Goal: Task Accomplishment & Management: Use online tool/utility

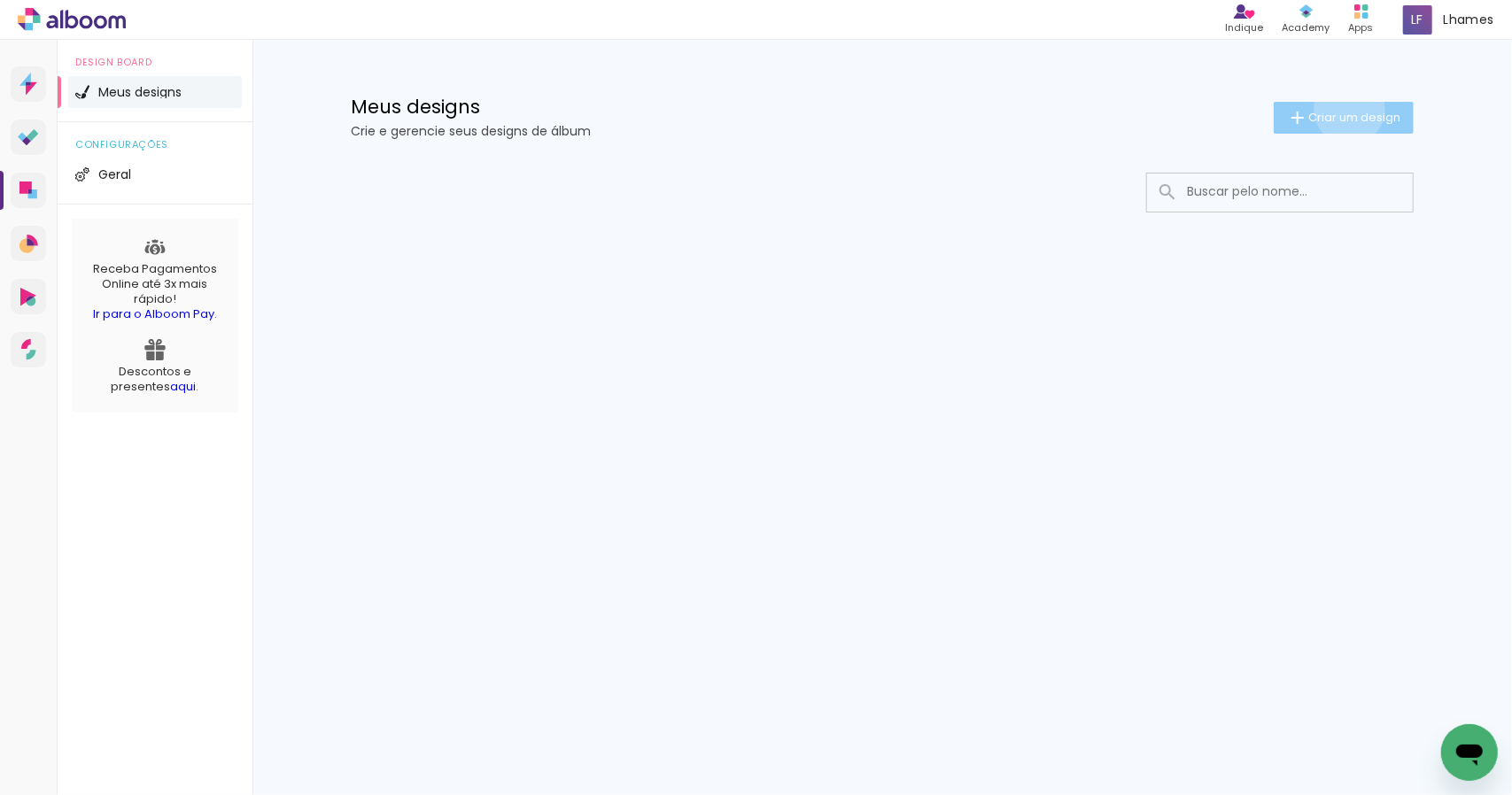
click at [1346, 111] on span "Criar um design" at bounding box center [1354, 117] width 92 height 12
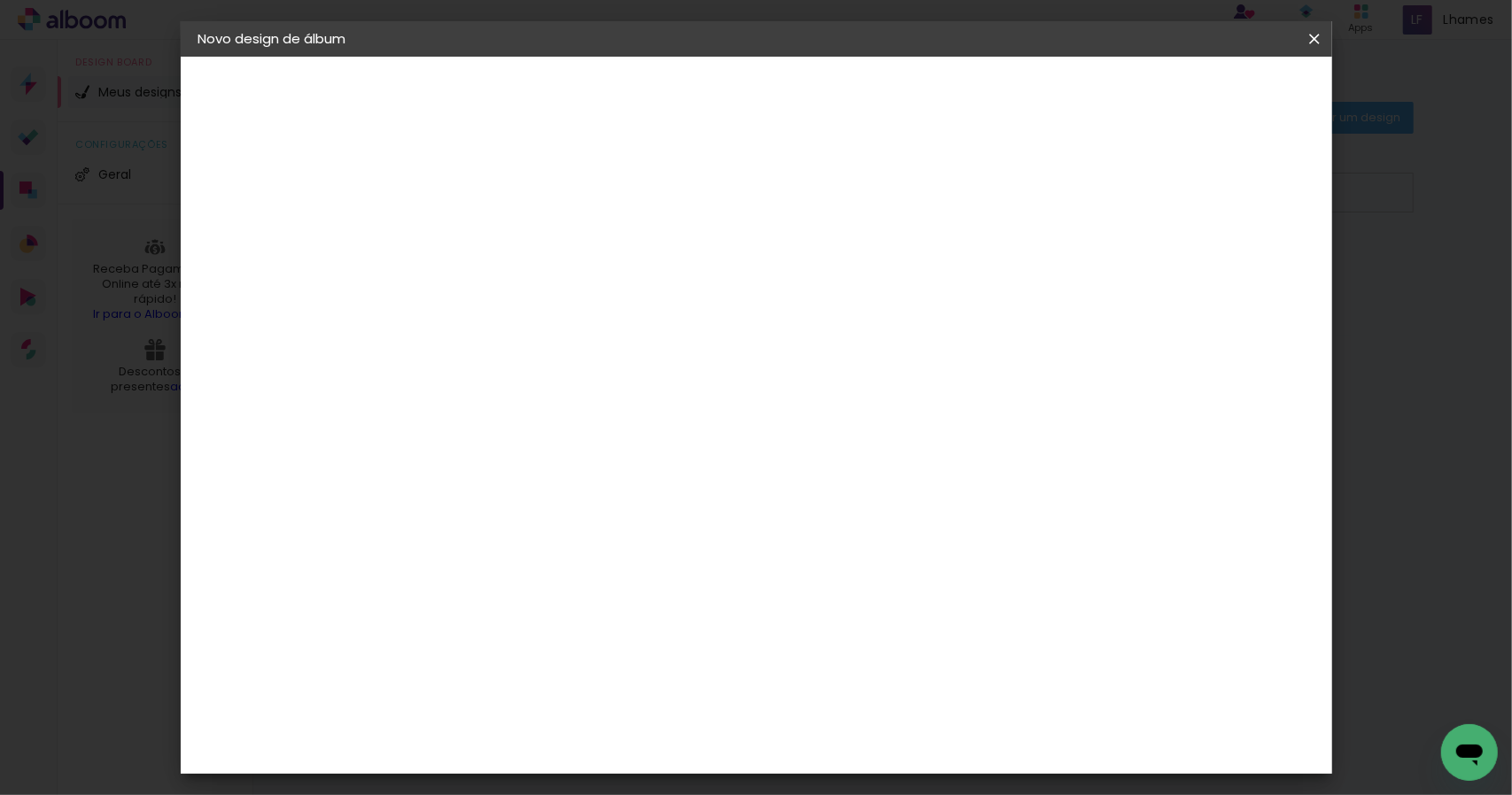
click at [488, 232] on input at bounding box center [488, 238] width 0 height 28
type input "Jackeline e Alex"
type paper-input "Jackeline e Alex"
click at [669, 83] on paper-button "Avançar" at bounding box center [625, 94] width 87 height 31
click at [623, 336] on input at bounding box center [532, 336] width 179 height 22
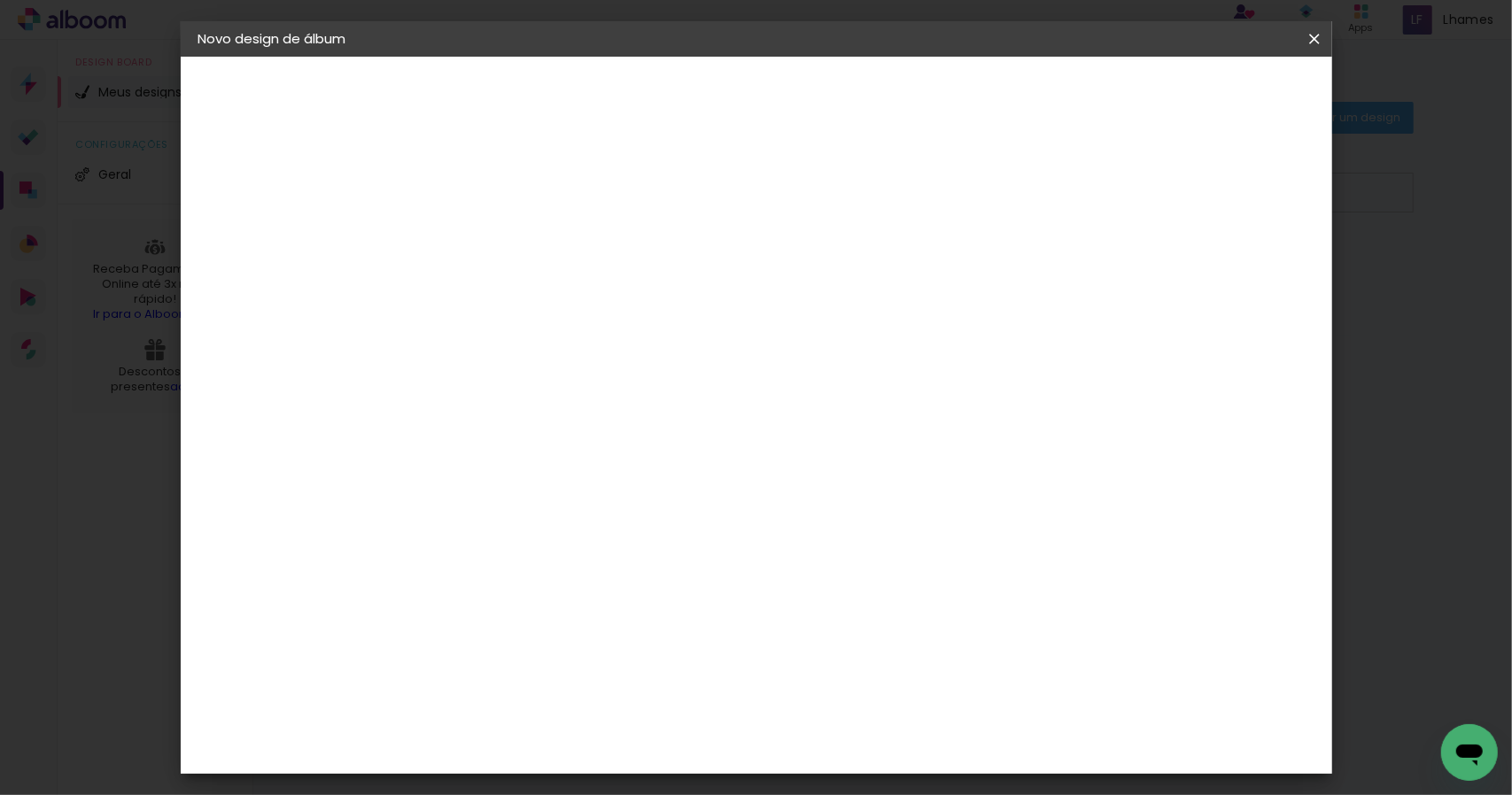
type input "se"
type paper-input "se"
click at [593, 431] on paper-item "SELPABRASIL" at bounding box center [516, 442] width 156 height 39
click at [0, 0] on slot "Avançar" at bounding box center [0, 0] width 0 height 0
click at [525, 428] on span at bounding box center [503, 451] width 42 height 47
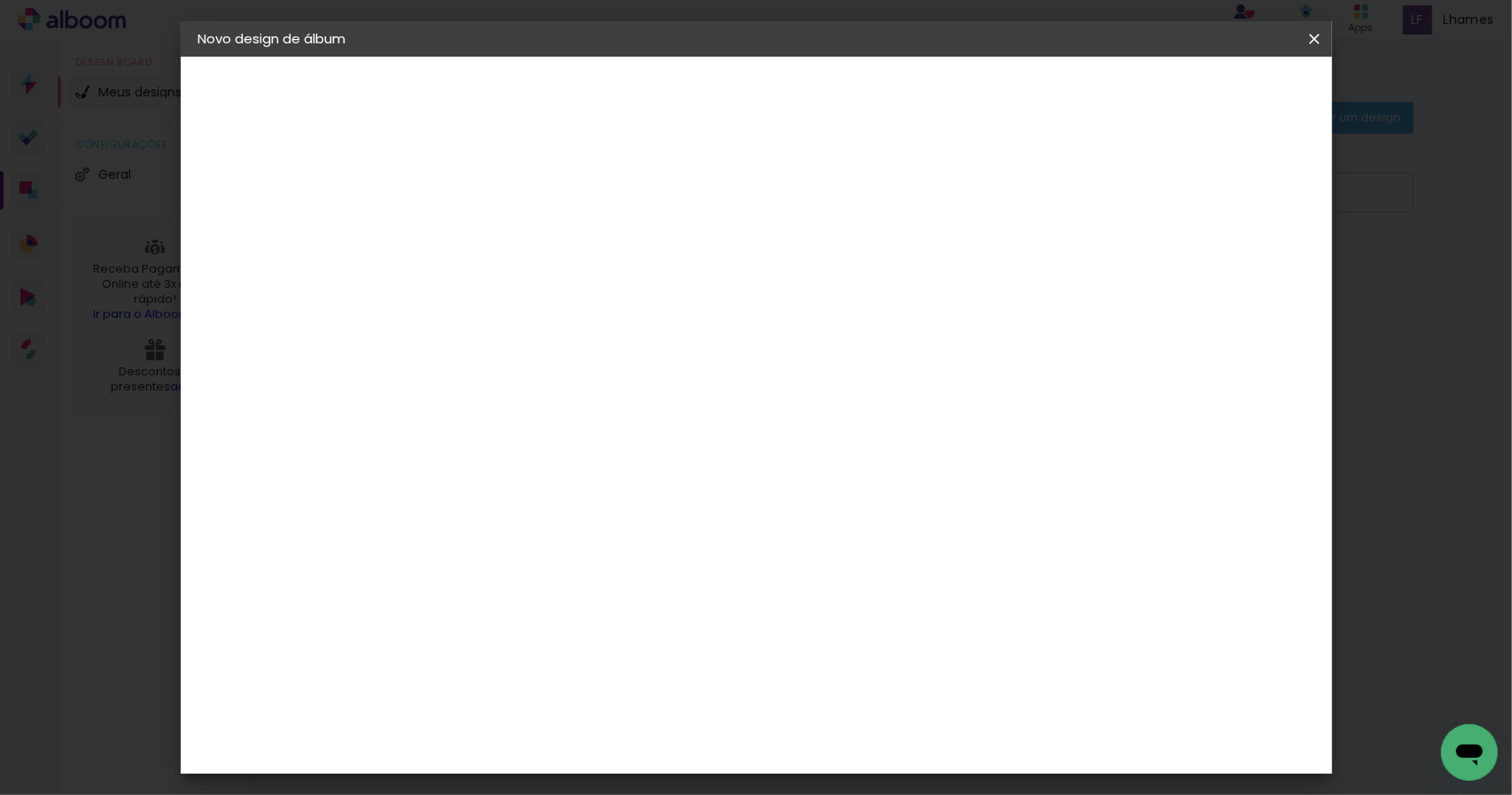
click at [0, 0] on slot "Avançar" at bounding box center [0, 0] width 0 height 0
click at [1103, 188] on div at bounding box center [1095, 191] width 16 height 16
type paper-checkbox "on"
click at [1202, 94] on span "Iniciar design" at bounding box center [1163, 94] width 81 height 13
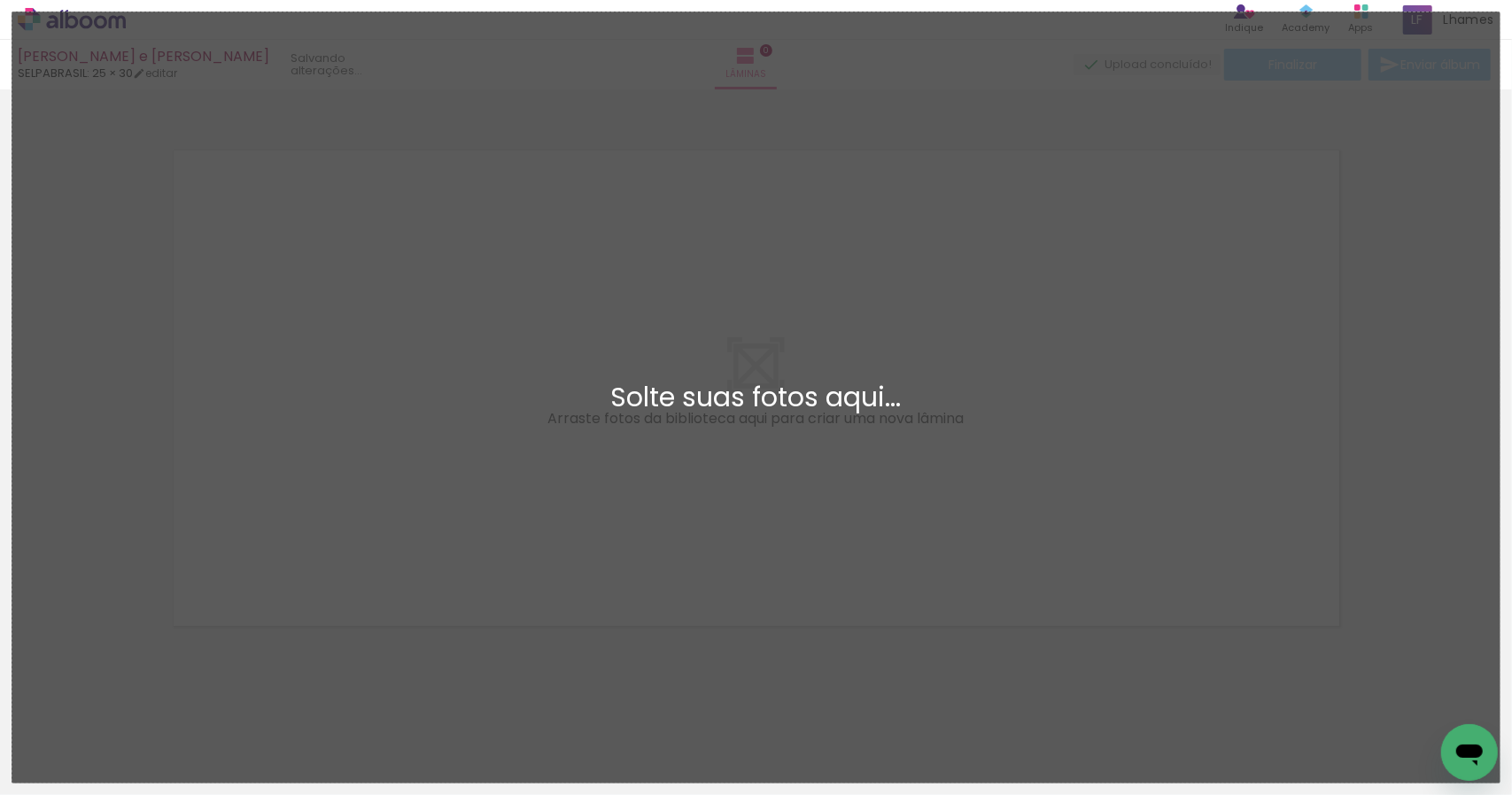
scroll to position [2, 0]
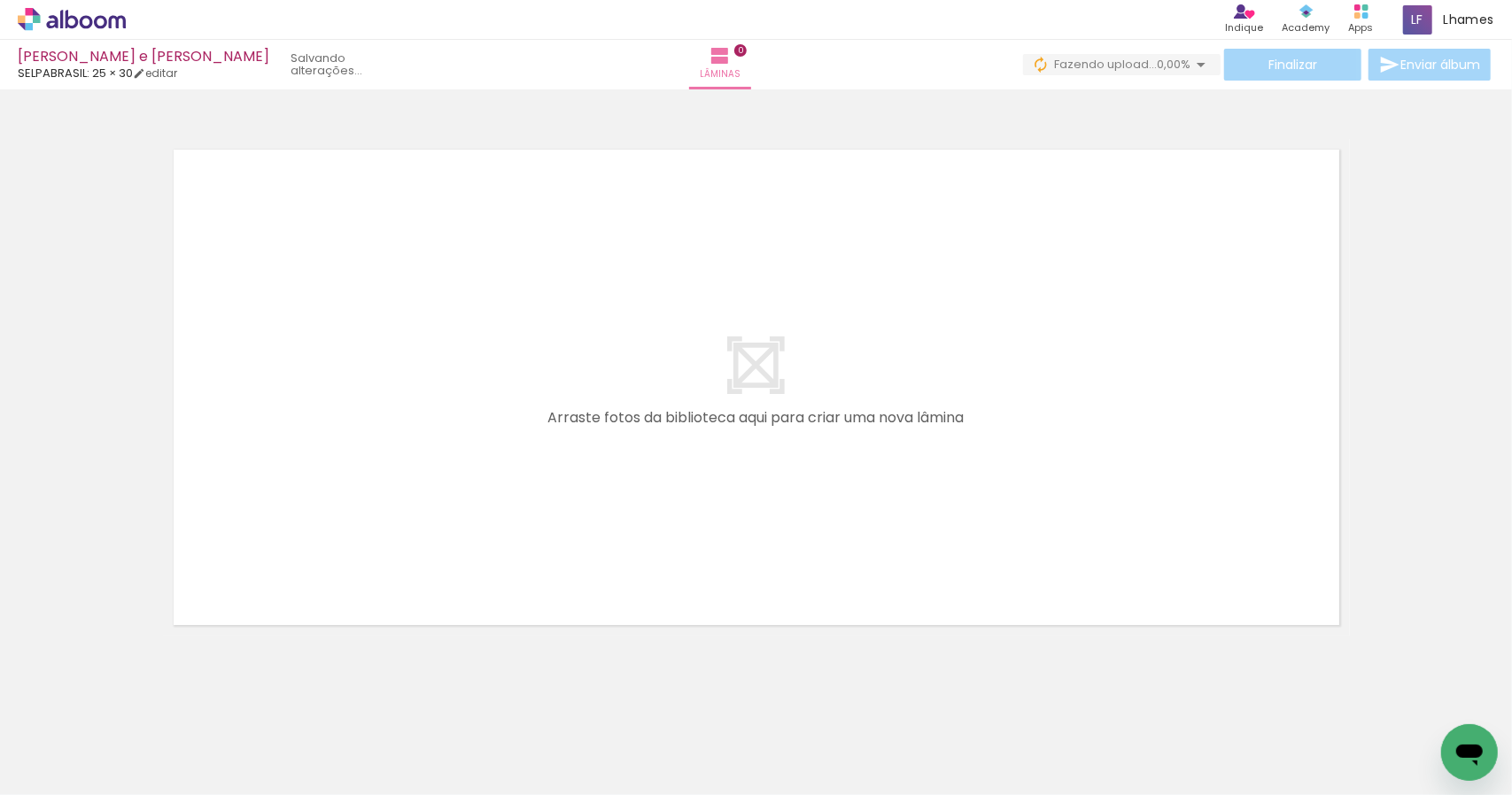
click at [41, 770] on span "Adicionar Fotos" at bounding box center [62, 772] width 53 height 20
click at [0, 0] on input "file" at bounding box center [0, 0] width 0 height 0
click at [240, 695] on iron-icon at bounding box center [238, 700] width 19 height 19
click at [142, 699] on iron-icon at bounding box center [138, 700] width 19 height 19
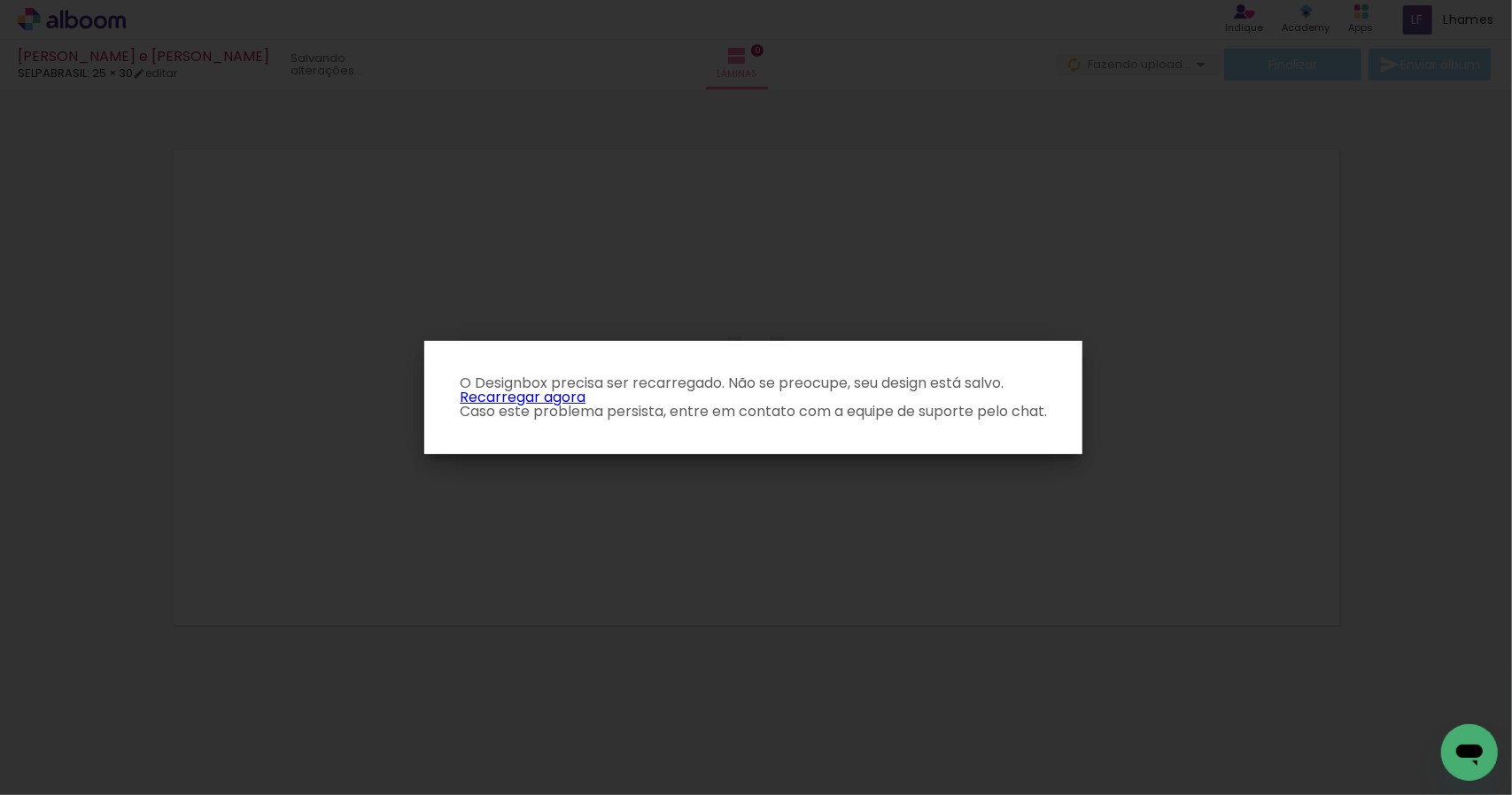
click at [537, 394] on link "Recarregar agora" at bounding box center [522, 397] width 126 height 21
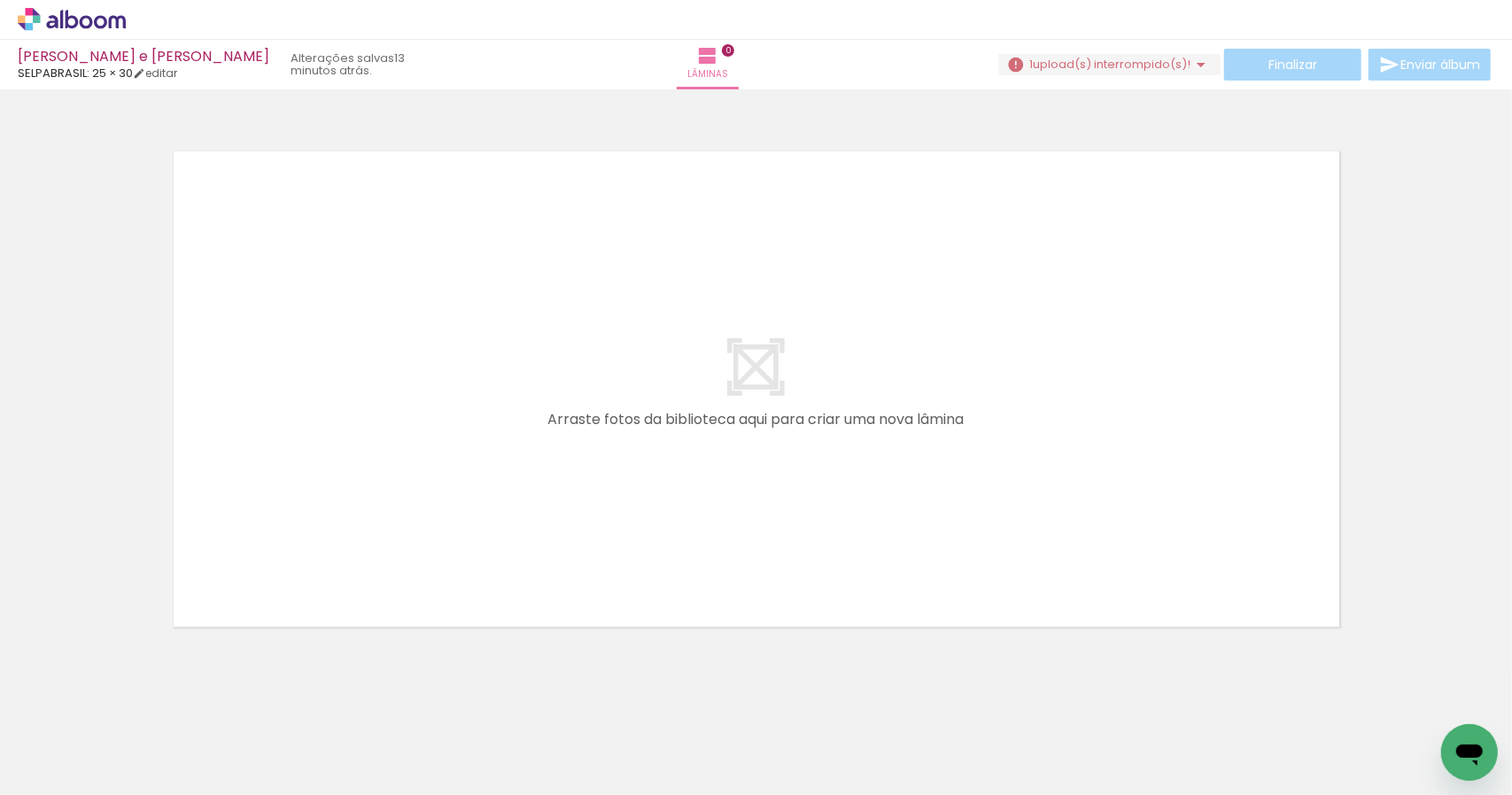
click at [1029, 66] on span "1" at bounding box center [1031, 64] width 4 height 17
click at [0, 0] on slot "Buscar arquivos interrompidos" at bounding box center [0, 0] width 0 height 0
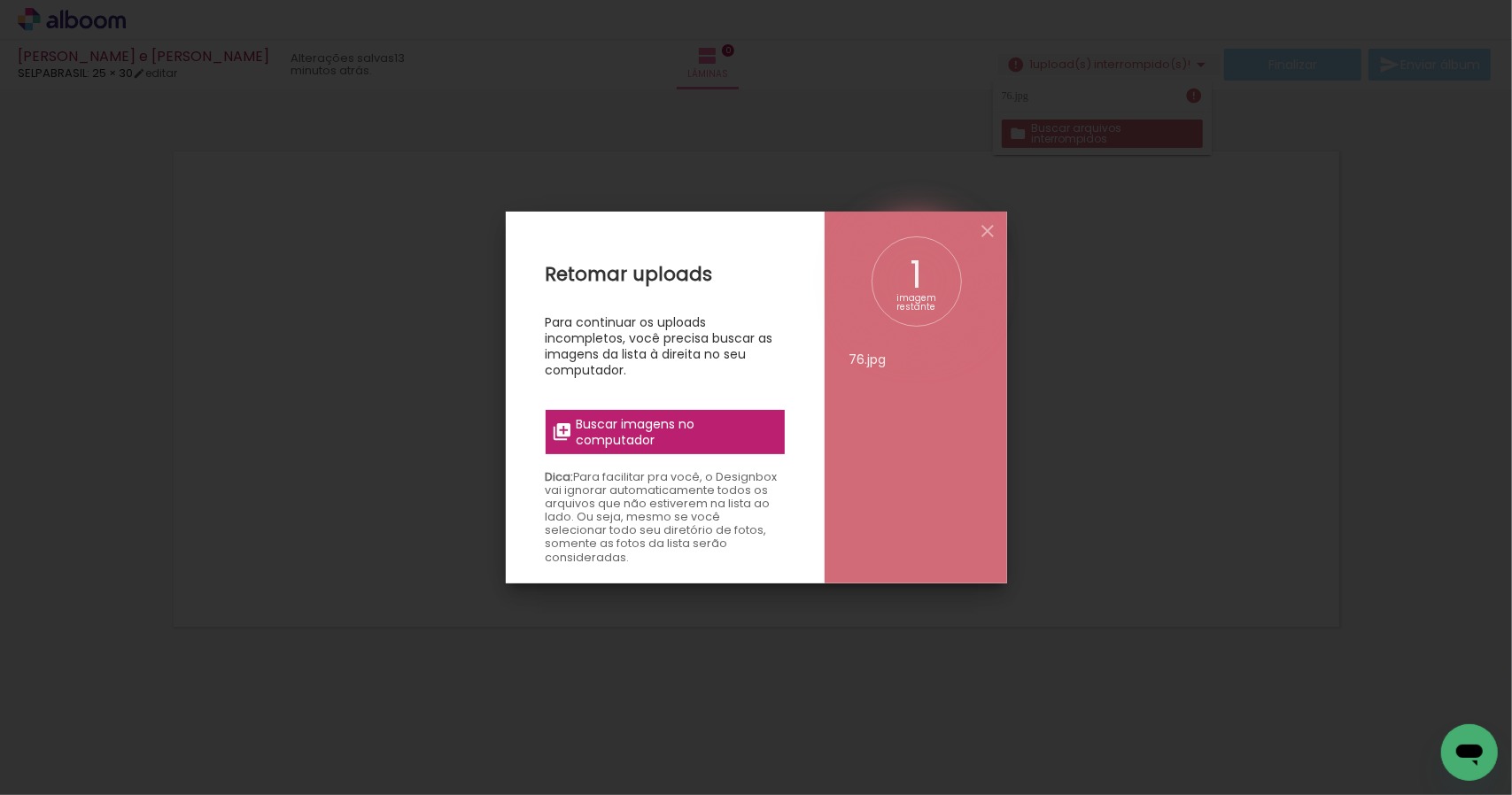
click at [648, 435] on span "Buscar imagens no computador" at bounding box center [675, 432] width 197 height 32
click at [0, 0] on input "file" at bounding box center [0, 0] width 0 height 0
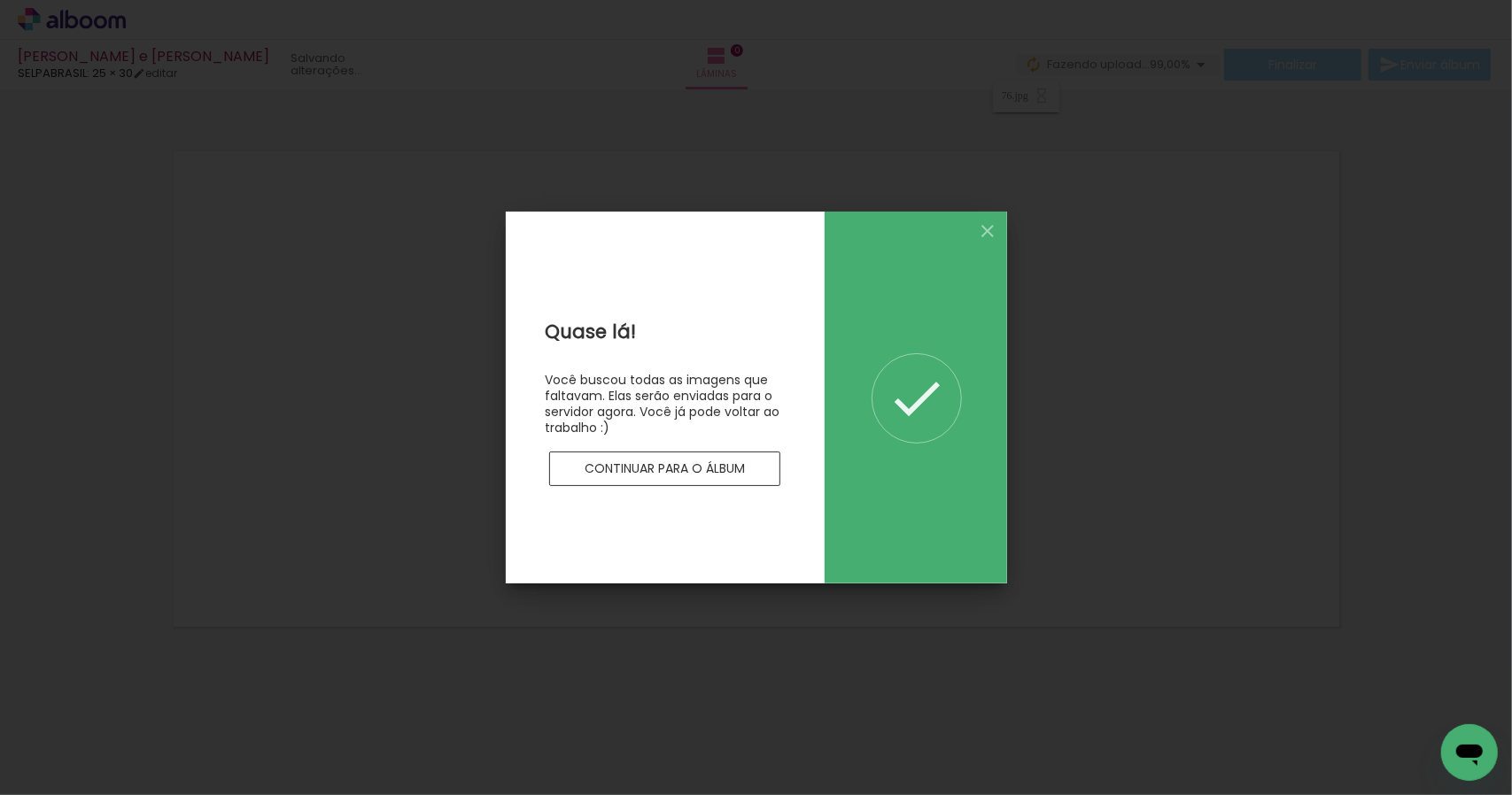
click at [0, 0] on slot "Continuar para o álbum" at bounding box center [0, 0] width 0 height 0
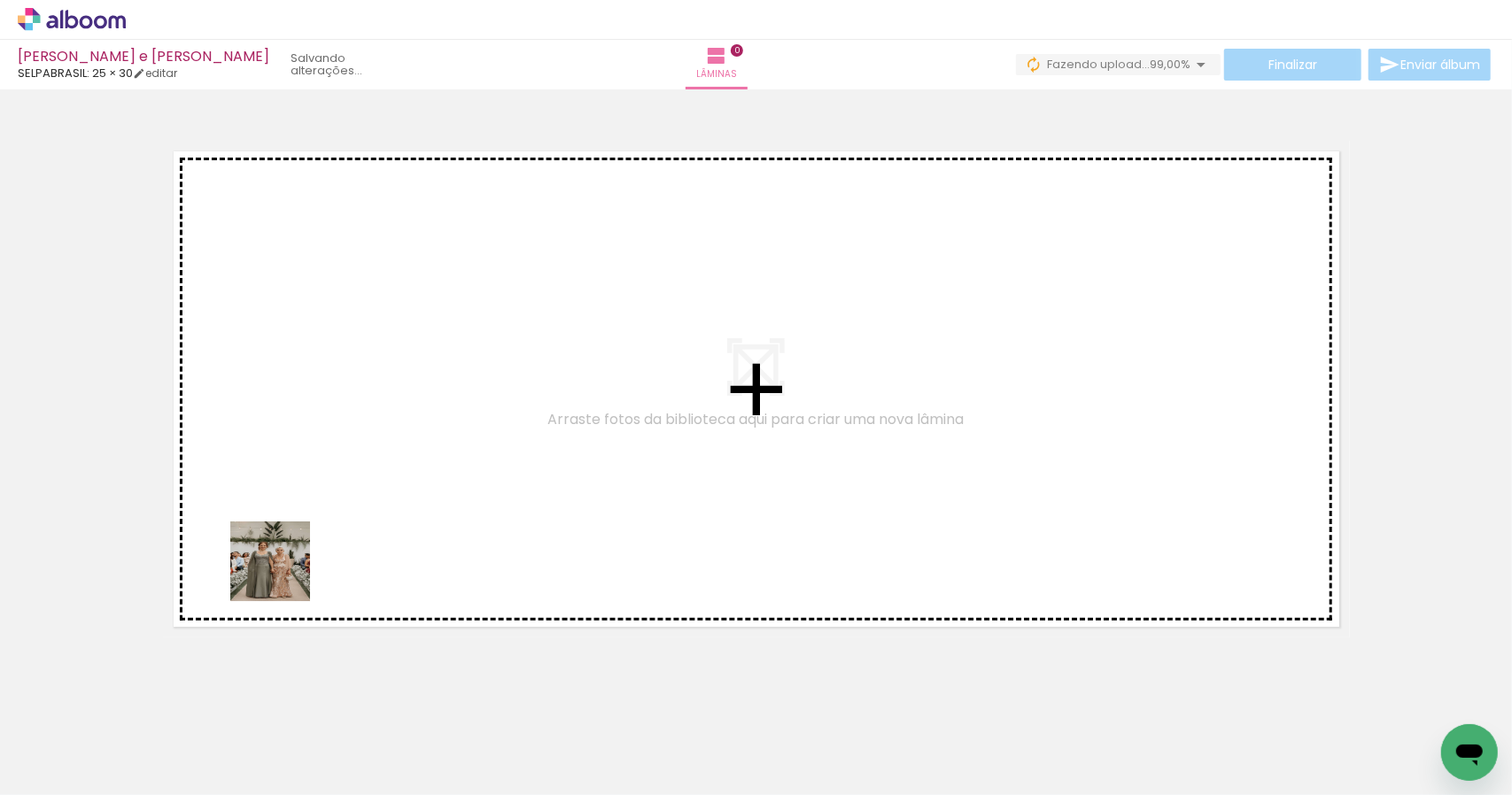
drag, startPoint x: 188, startPoint y: 738, endPoint x: 346, endPoint y: 468, distance: 312.8
click at [346, 468] on quentale-workspace at bounding box center [756, 398] width 1512 height 795
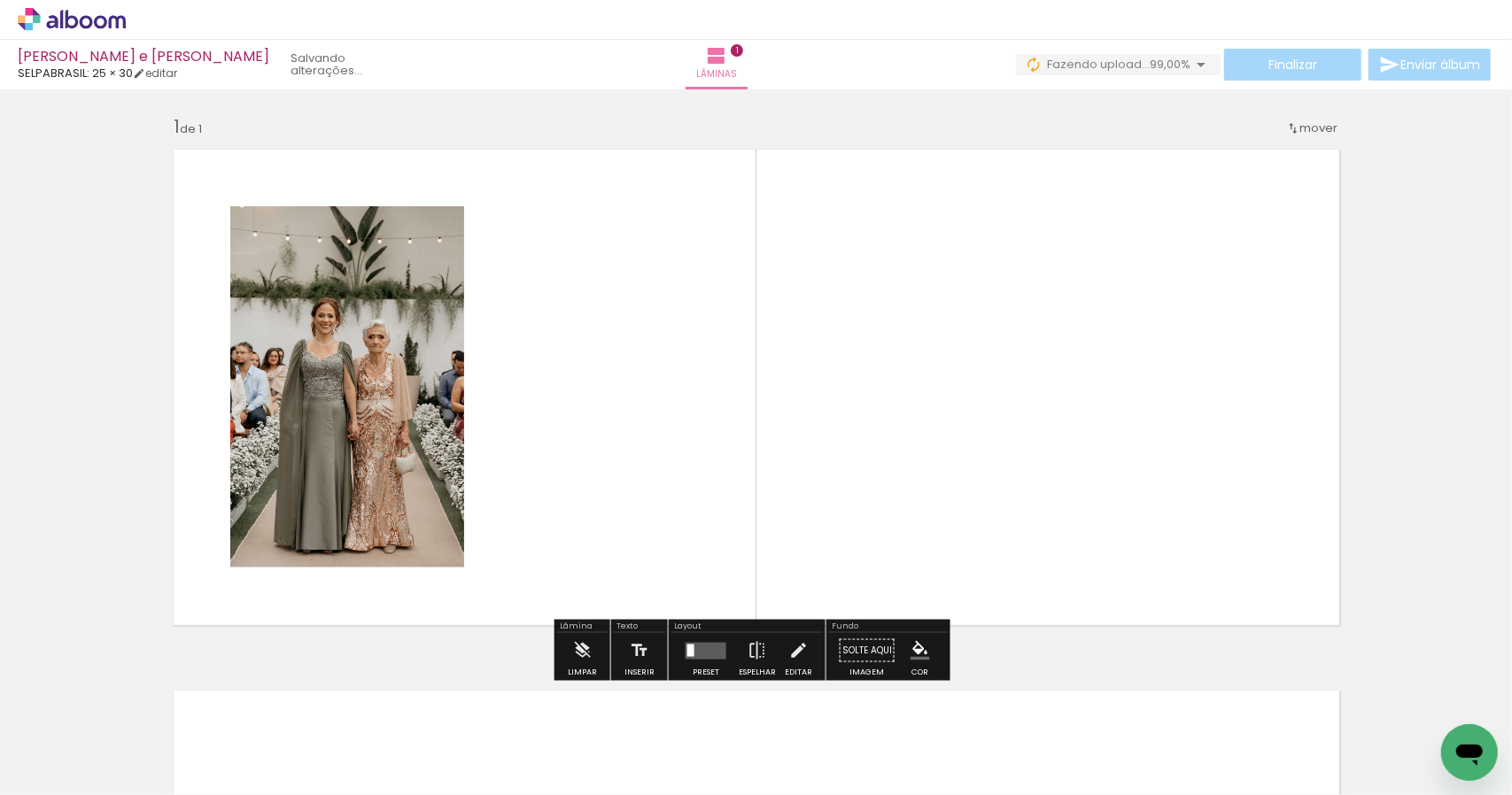
scroll to position [2, 0]
